Goal: Find contact information: Find contact information

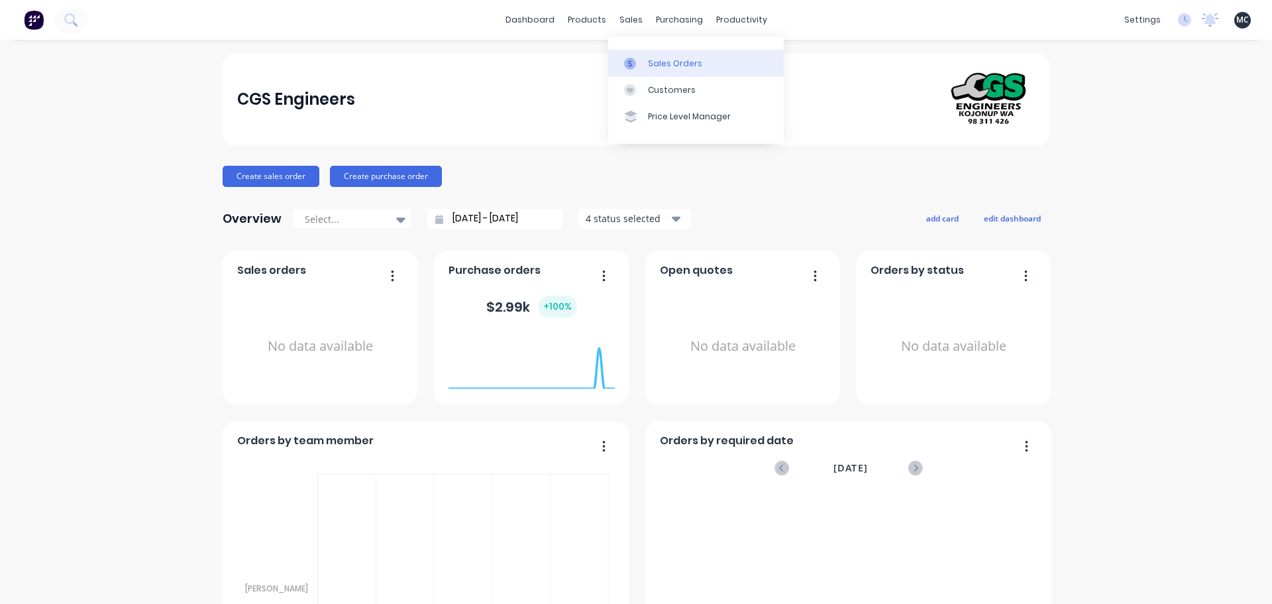
click at [635, 54] on link "Sales Orders" at bounding box center [696, 63] width 176 height 27
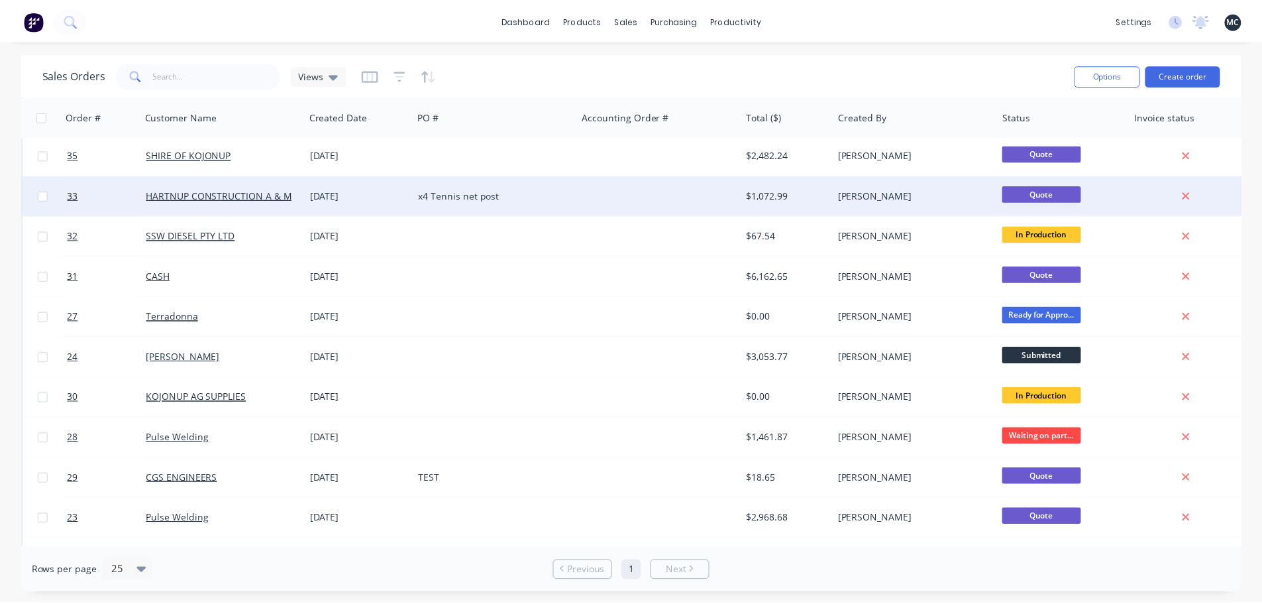
scroll to position [199, 0]
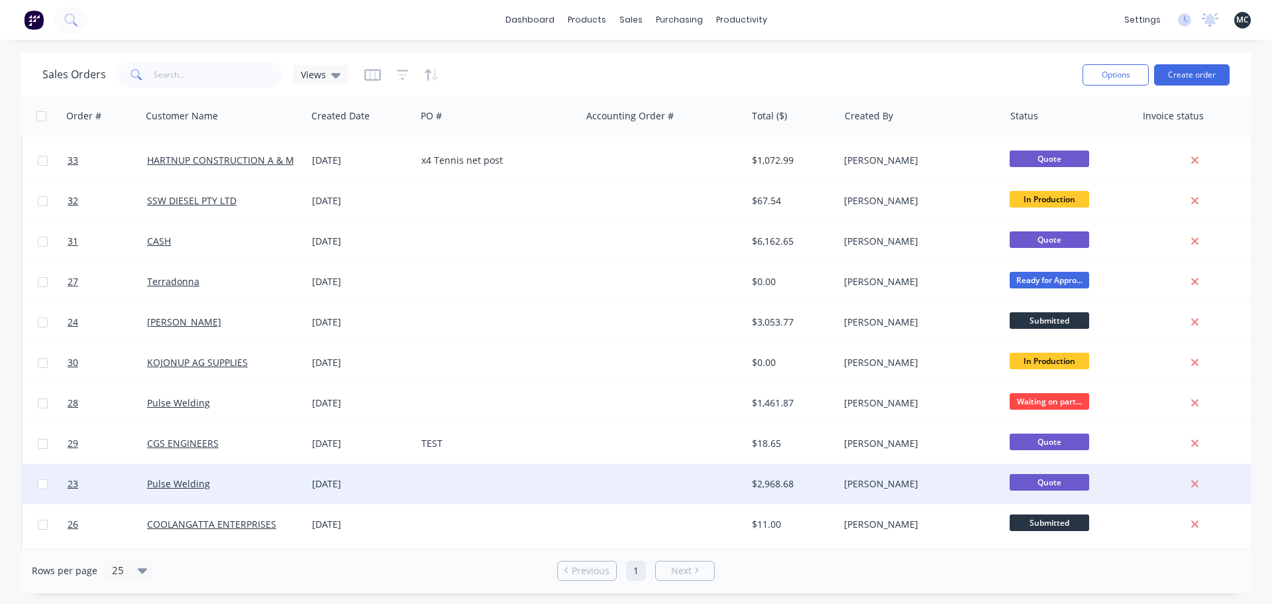
click at [219, 484] on div "Pulse Welding" at bounding box center [220, 483] width 147 height 13
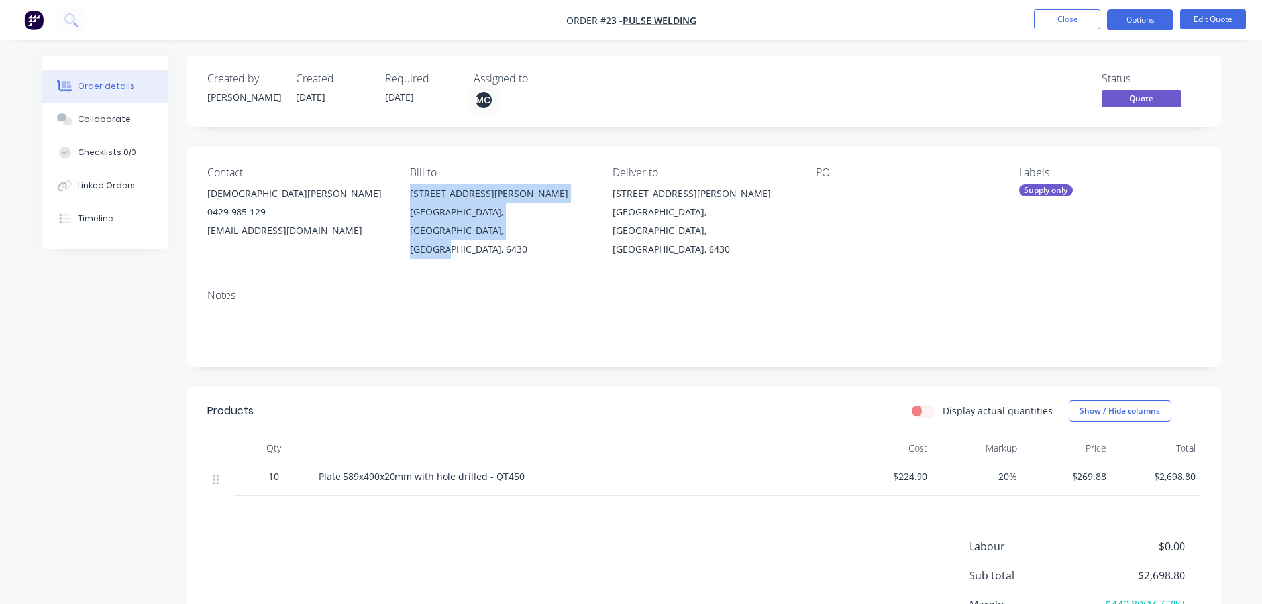
drag, startPoint x: 410, startPoint y: 194, endPoint x: 531, endPoint y: 242, distance: 130.0
click at [531, 242] on div "Contact [DEMOGRAPHIC_DATA][PERSON_NAME] 0429 985 129 [EMAIL_ADDRESS][DOMAIN_NAM…" at bounding box center [705, 212] width 1034 height 132
click at [734, 239] on div "[GEOGRAPHIC_DATA], [GEOGRAPHIC_DATA], [GEOGRAPHIC_DATA], 6430" at bounding box center [704, 231] width 182 height 56
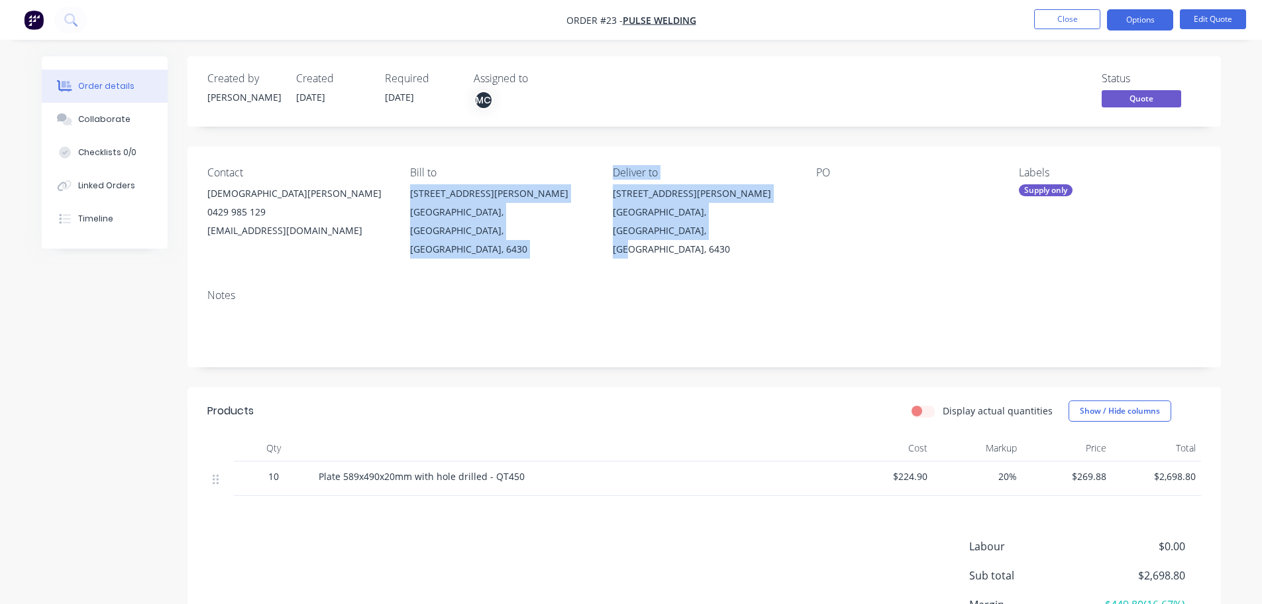
drag, startPoint x: 410, startPoint y: 192, endPoint x: 608, endPoint y: 245, distance: 205.8
click at [608, 245] on div "Contact [DEMOGRAPHIC_DATA][PERSON_NAME] 0429 985 129 [EMAIL_ADDRESS][DOMAIN_NAM…" at bounding box center [705, 212] width 1034 height 132
click at [591, 237] on div "[GEOGRAPHIC_DATA], [GEOGRAPHIC_DATA], [GEOGRAPHIC_DATA], 6430" at bounding box center [501, 231] width 182 height 56
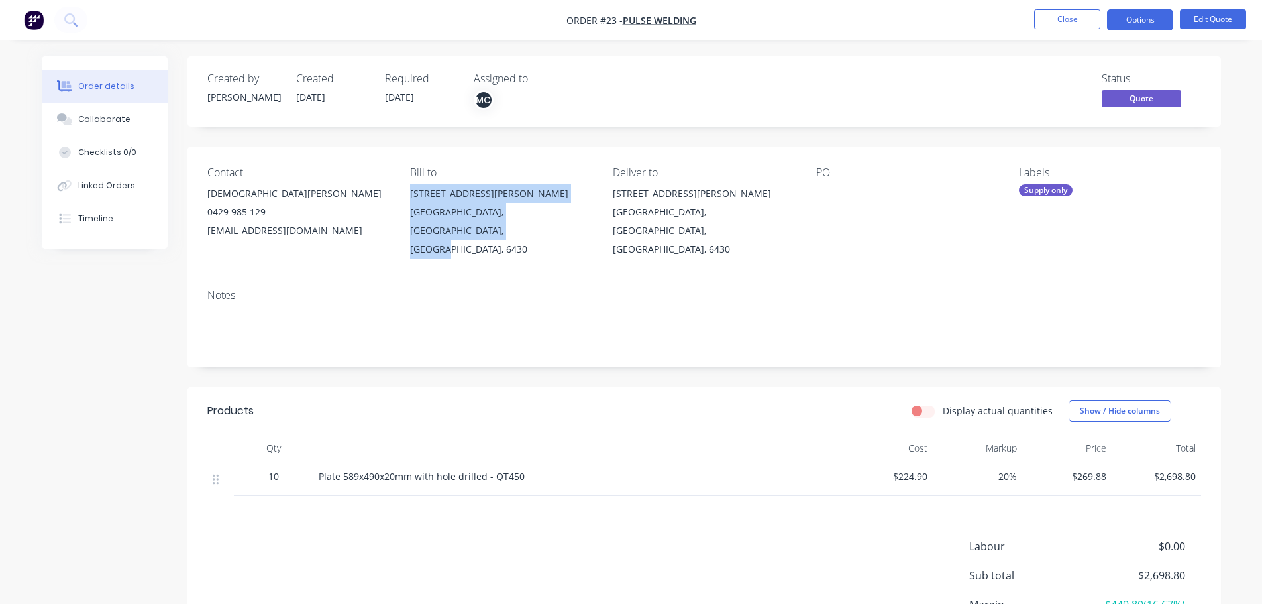
drag, startPoint x: 412, startPoint y: 193, endPoint x: 533, endPoint y: 234, distance: 128.7
click at [533, 234] on div "[STREET_ADDRESS][PERSON_NAME]" at bounding box center [501, 221] width 182 height 74
copy div "[STREET_ADDRESS][PERSON_NAME]"
